Goal: Check status: Check status

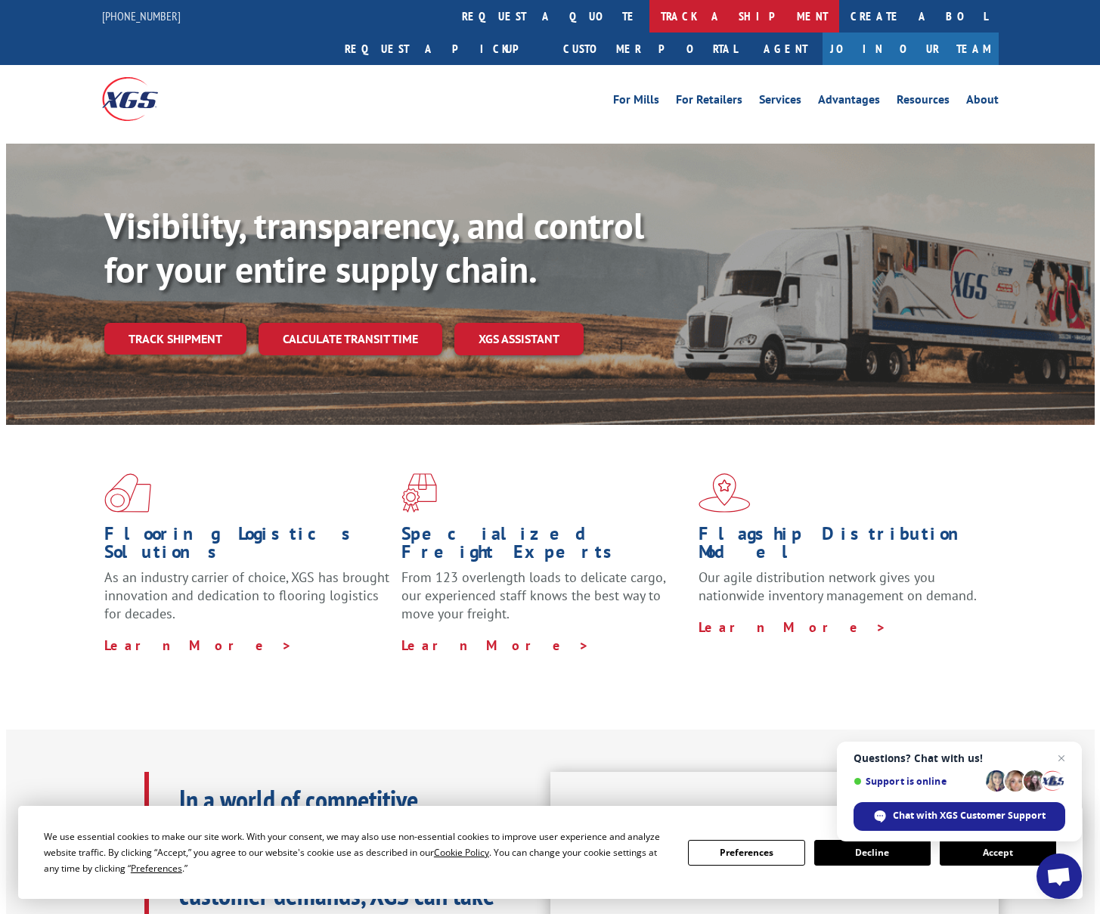
click at [649, 18] on link "track a shipment" at bounding box center [744, 16] width 190 height 33
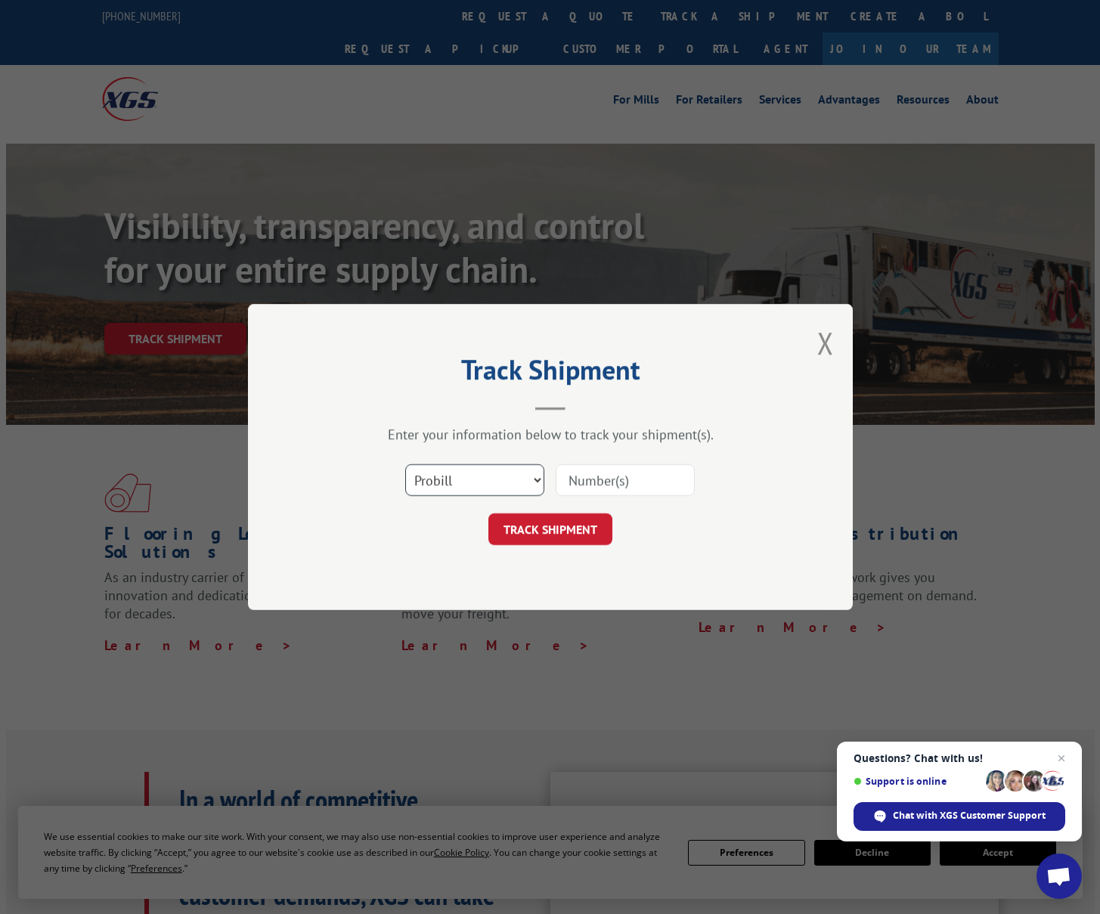
click at [538, 479] on select "Select category... Probill BOL PO" at bounding box center [474, 480] width 139 height 32
select select "po"
click at [405, 464] on select "Select category... Probill BOL PO" at bounding box center [474, 480] width 139 height 32
click at [578, 488] on input at bounding box center [625, 480] width 139 height 32
paste input "296110984"
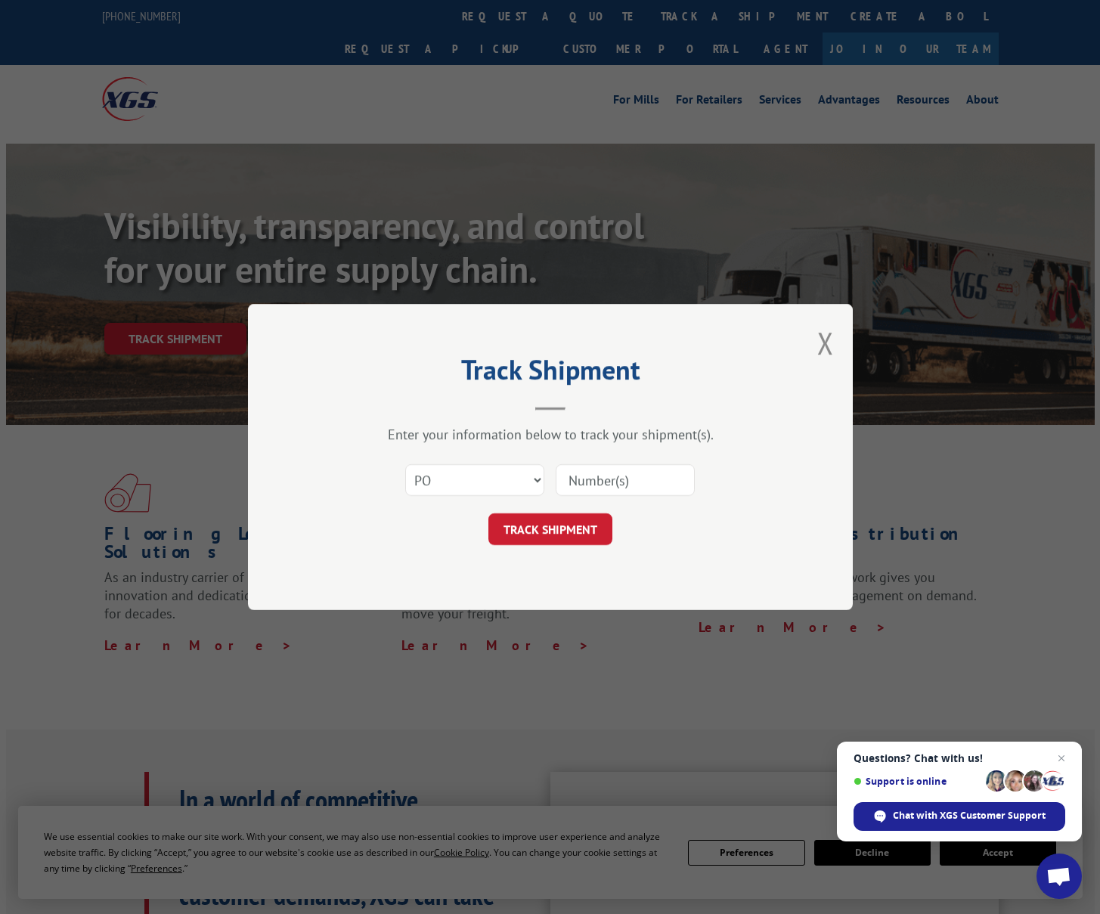
type input "296110984"
click button "TRACK SHIPMENT" at bounding box center [550, 529] width 124 height 32
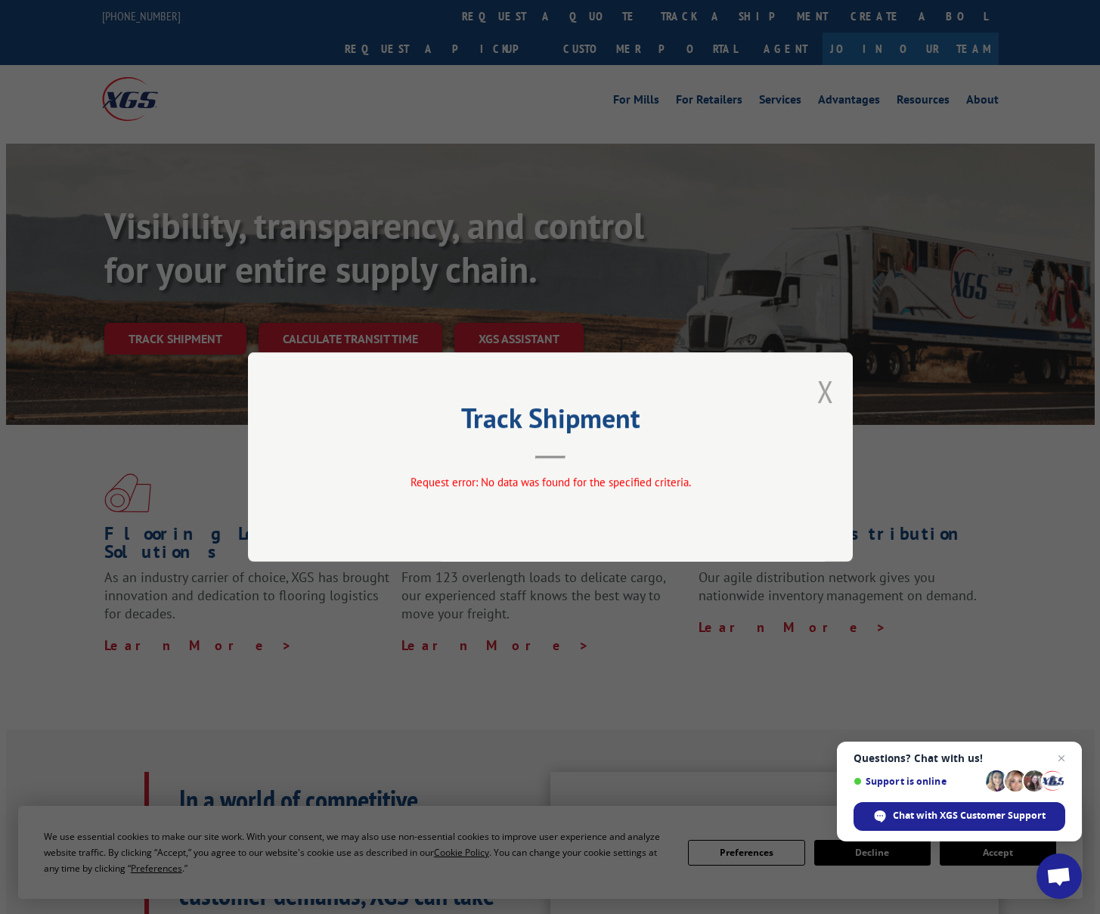
click at [828, 390] on button "Close modal" at bounding box center [825, 391] width 17 height 40
